Goal: Task Accomplishment & Management: Use online tool/utility

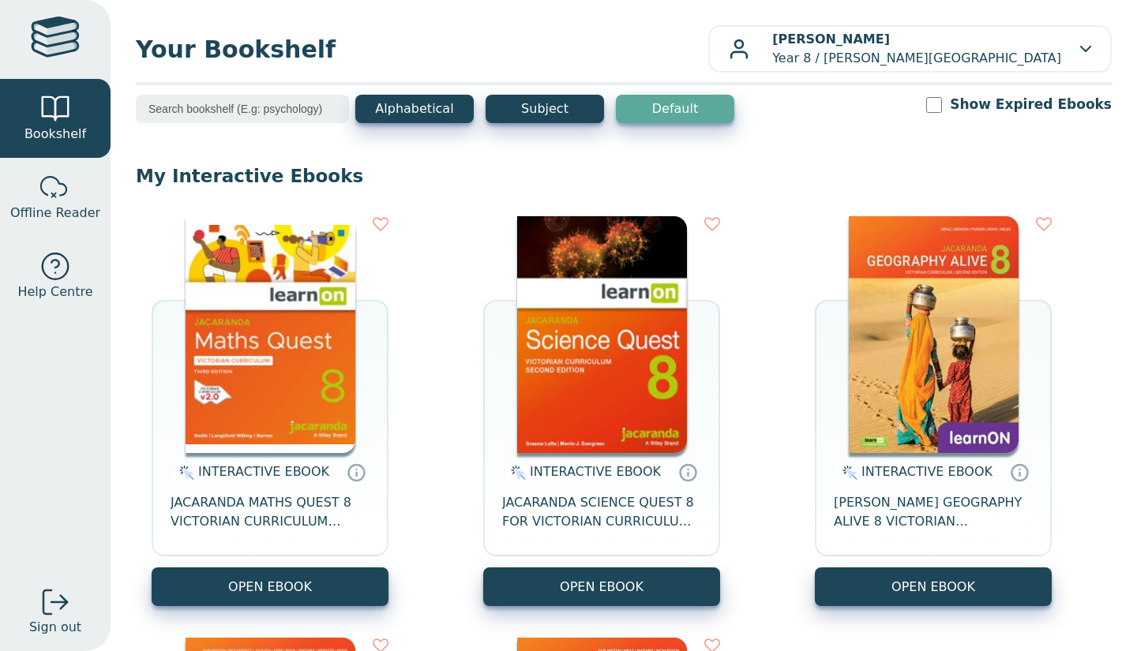
scroll to position [145, 0]
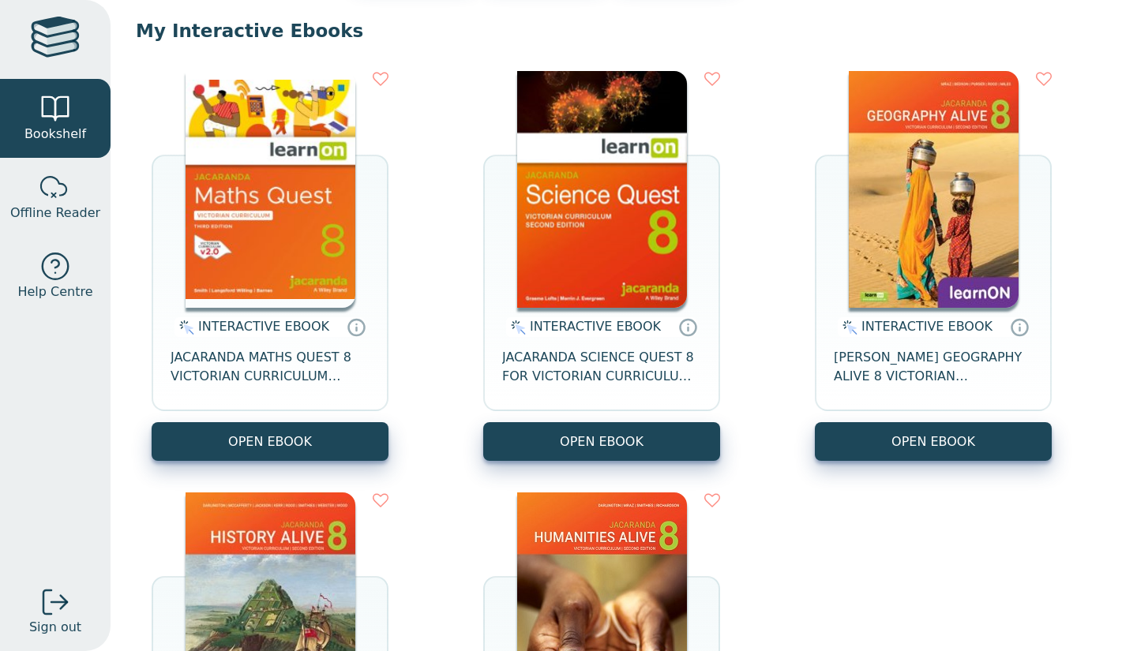
drag, startPoint x: 1136, startPoint y: 234, endPoint x: 682, endPoint y: 189, distance: 456.0
click at [682, 189] on div "INTERACTIVE EBOOK JACARANDA SCIENCE QUEST 8 FOR VICTORIAN CURRICULUM LEARNON 2E…" at bounding box center [601, 266] width 237 height 390
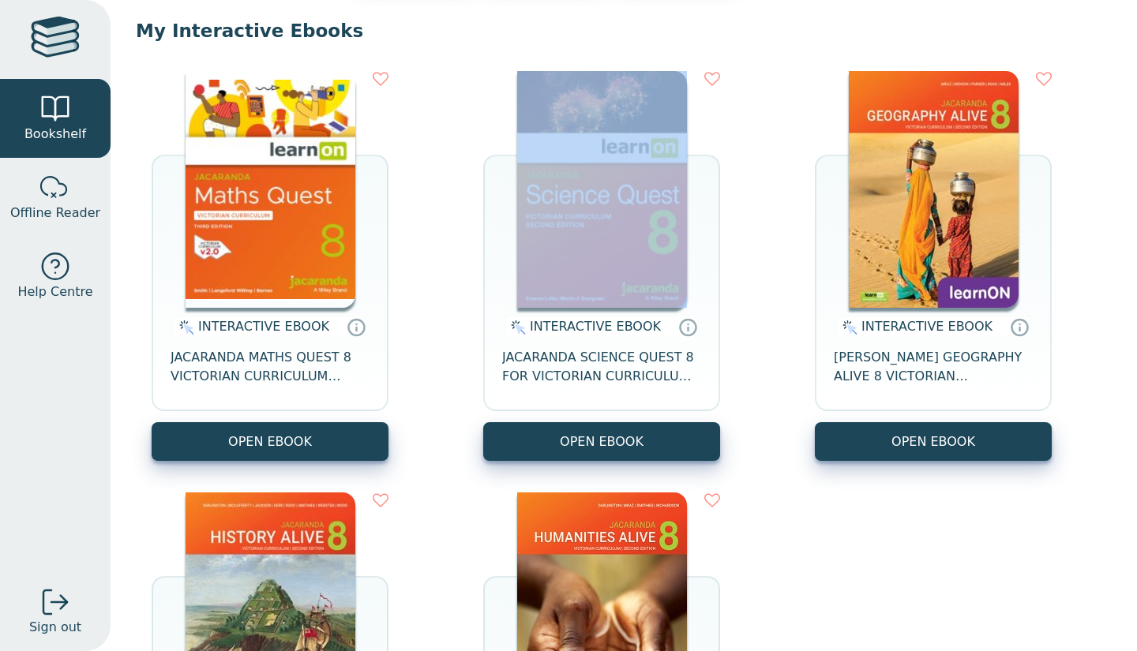
click at [420, 260] on div "INTERACTIVE EBOOK JACARANDA MATHS QUEST 8 VICTORIAN CURRICULUM LEARNON EBOOK 3E…" at bounding box center [624, 476] width 976 height 843
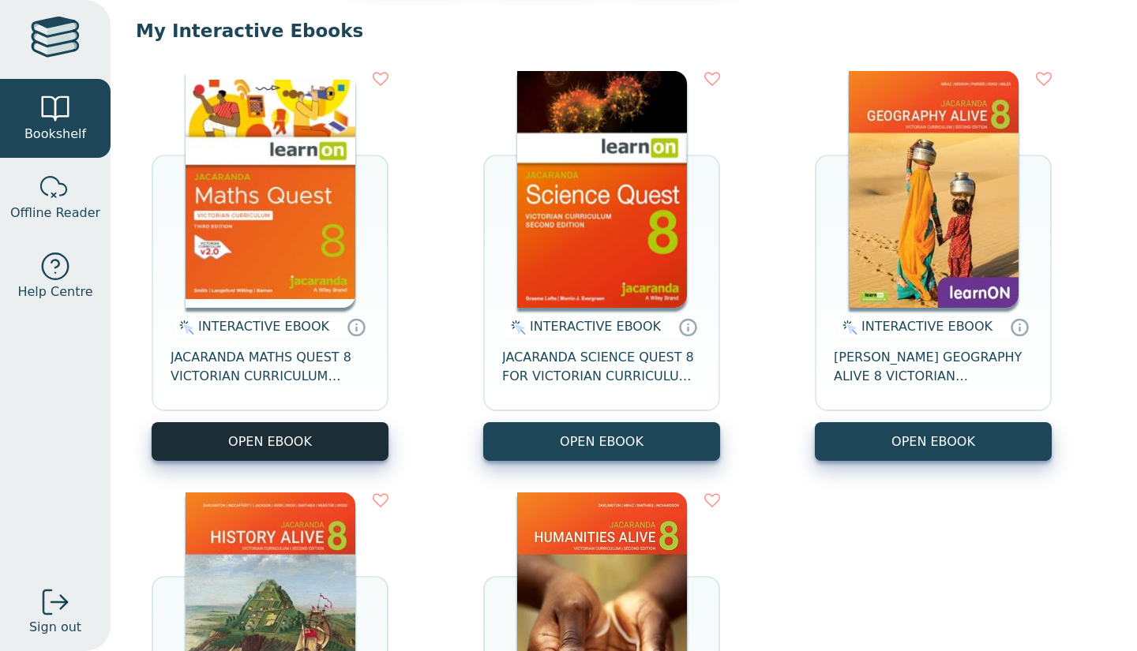
click at [257, 439] on button "OPEN EBOOK" at bounding box center [270, 441] width 237 height 39
